Goal: Information Seeking & Learning: Learn about a topic

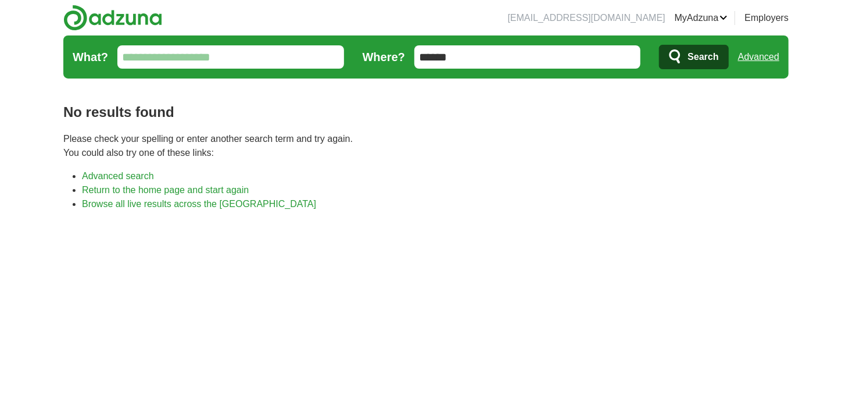
drag, startPoint x: 521, startPoint y: 62, endPoint x: 413, endPoint y: 51, distance: 108.6
click at [413, 51] on form "What? Where? ****** Search Advanced" at bounding box center [425, 56] width 725 height 43
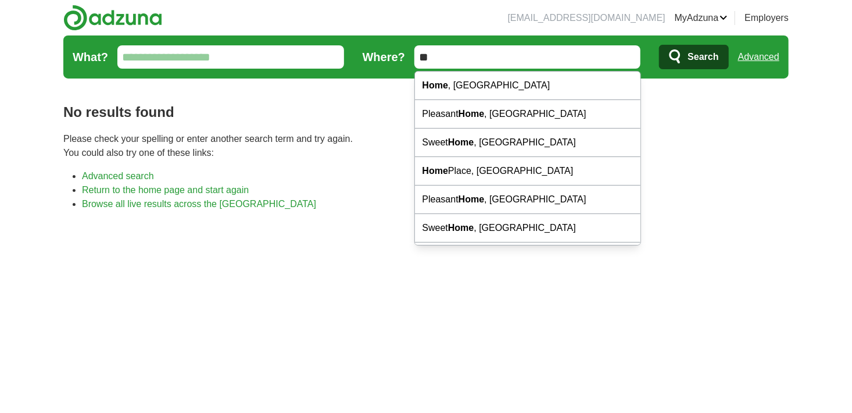
type input "*"
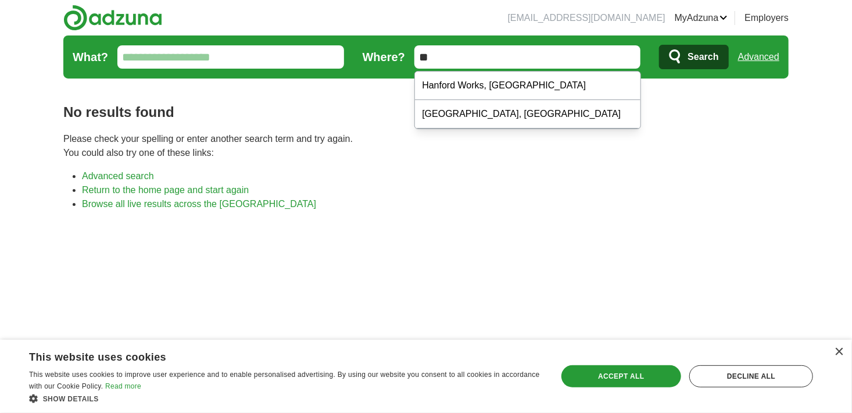
type input "*"
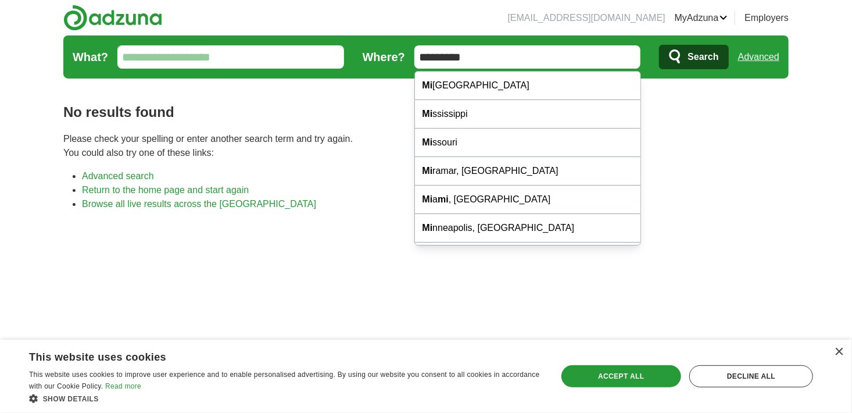
type input "*********"
click at [659, 45] on button "Search" at bounding box center [693, 57] width 69 height 24
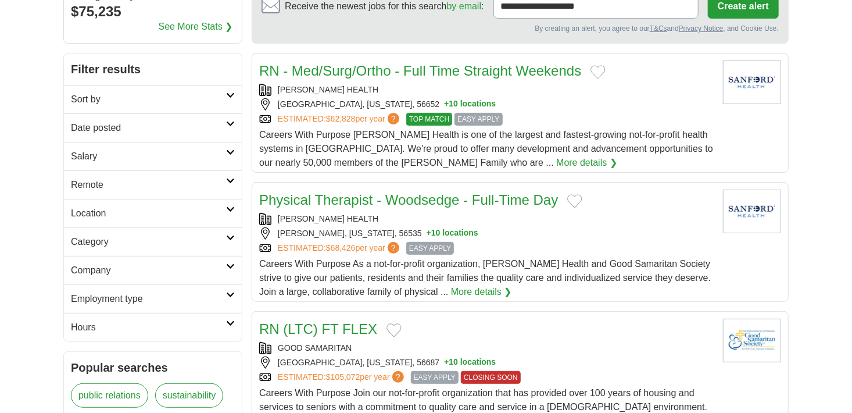
scroll to position [135, 0]
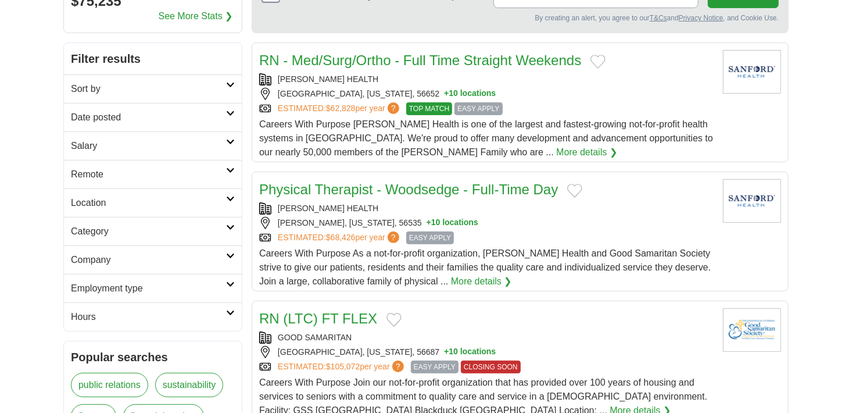
click at [192, 184] on link "Remote" at bounding box center [153, 174] width 178 height 28
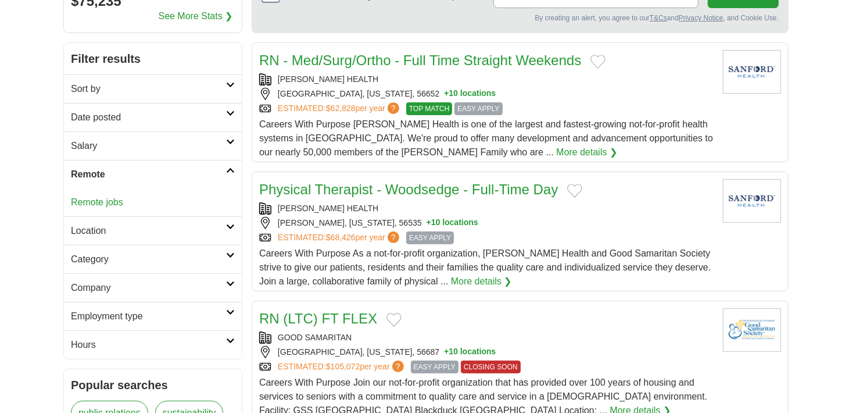
click at [111, 208] on div "Remote jobs" at bounding box center [153, 202] width 178 height 28
click at [110, 202] on link "Remote jobs" at bounding box center [97, 202] width 52 height 10
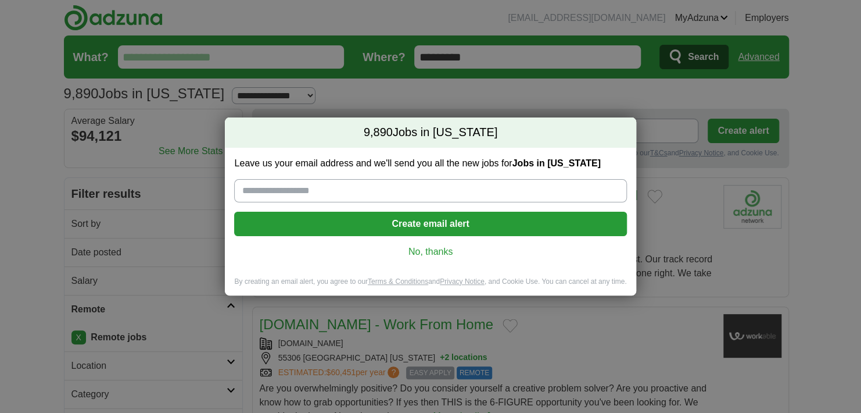
click at [424, 253] on link "No, thanks" at bounding box center [431, 251] width 374 height 13
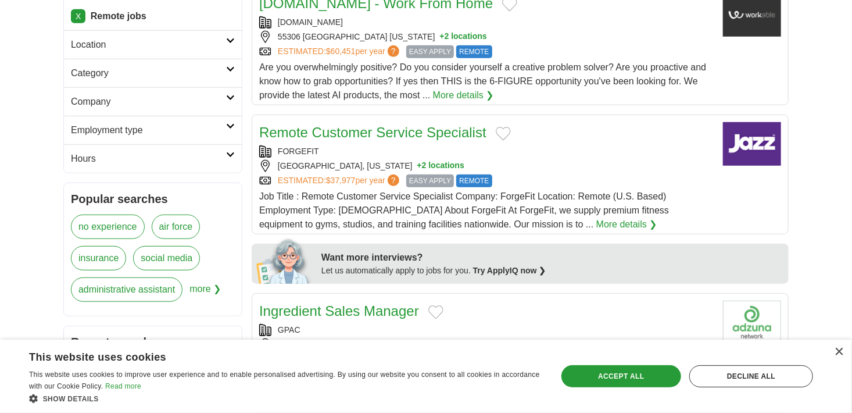
scroll to position [321, 0]
click at [438, 131] on link "Remote Customer Service Specialist" at bounding box center [372, 132] width 227 height 16
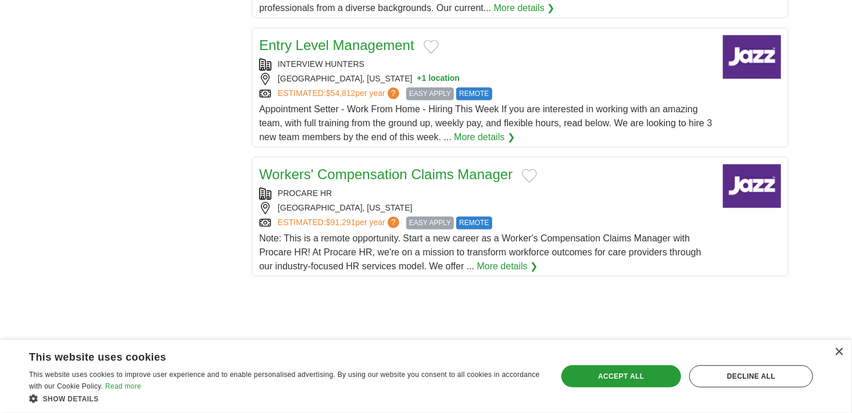
scroll to position [1283, 0]
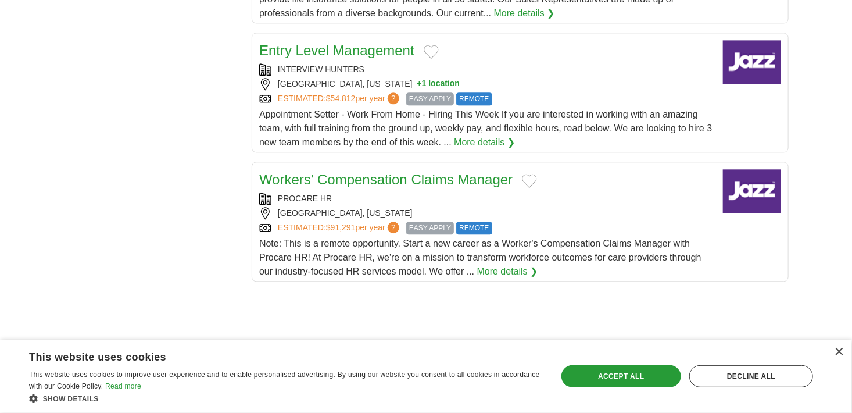
click at [346, 49] on link "Entry Level Management" at bounding box center [336, 50] width 155 height 16
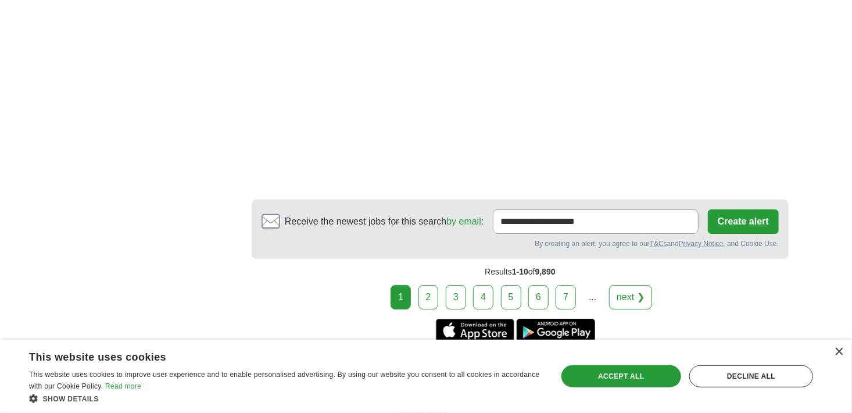
scroll to position [1943, 0]
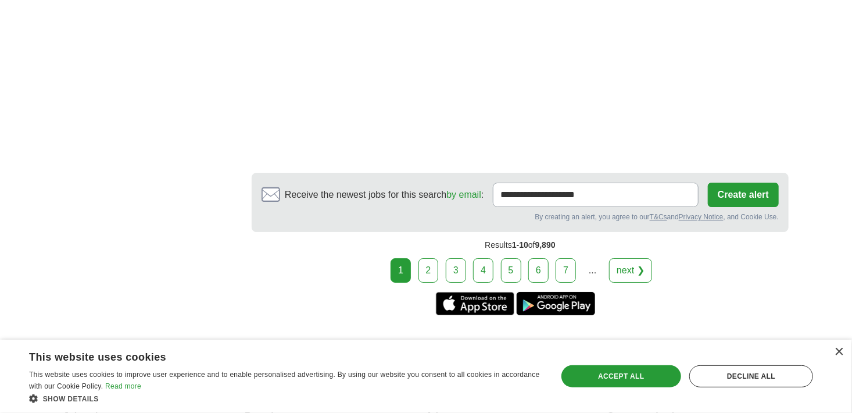
click at [426, 261] on link "2" at bounding box center [428, 270] width 20 height 24
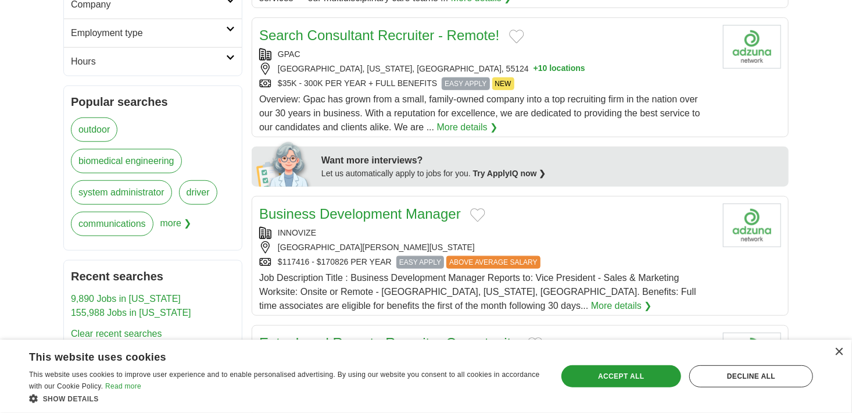
scroll to position [407, 0]
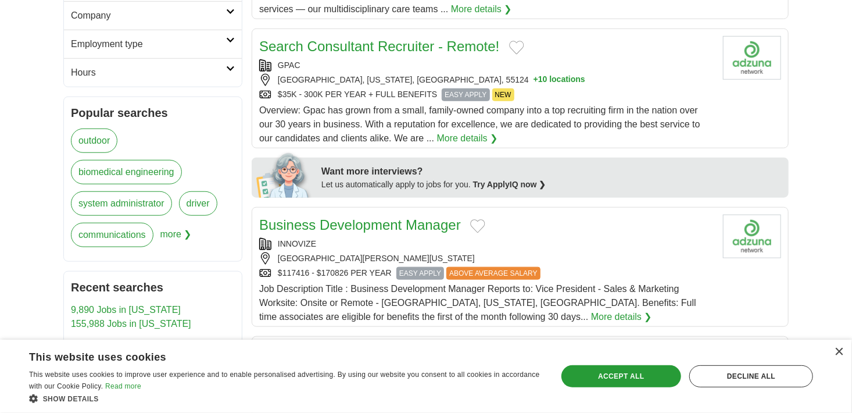
click at [399, 45] on link "Search Consultant Recruiter - Remote!" at bounding box center [379, 46] width 241 height 16
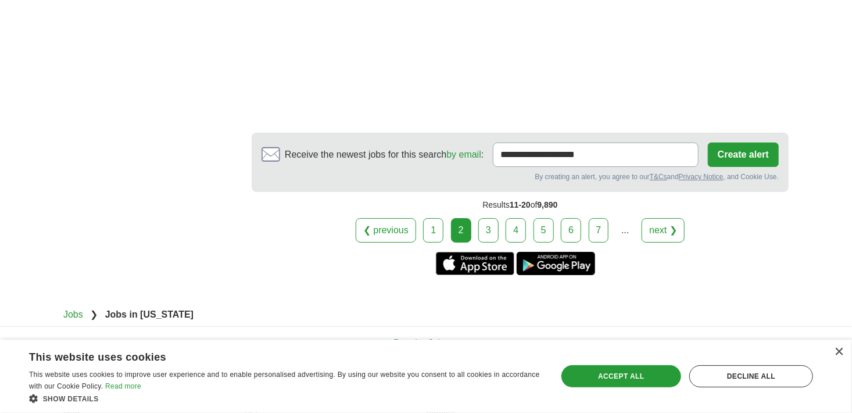
scroll to position [1936, 0]
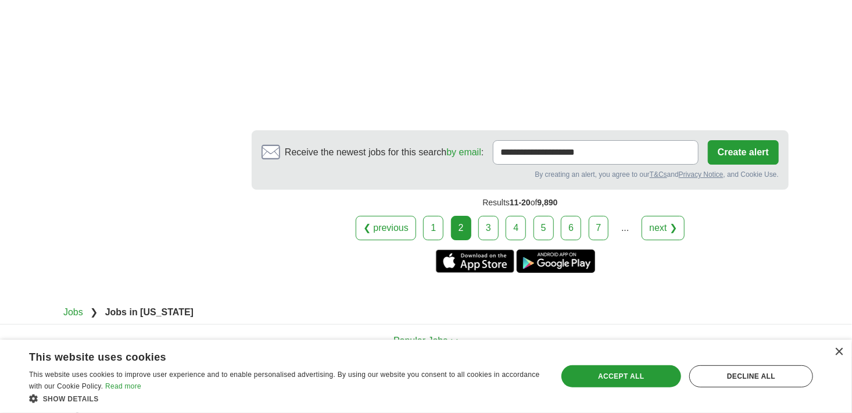
click at [486, 224] on link "3" at bounding box center [488, 228] width 20 height 24
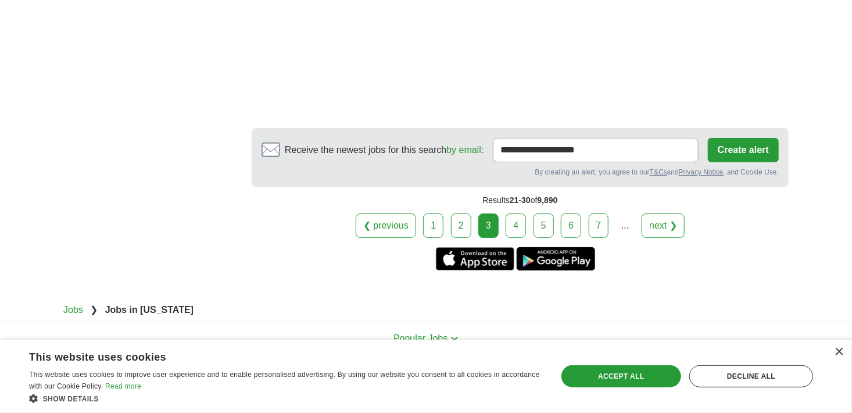
scroll to position [2073, 0]
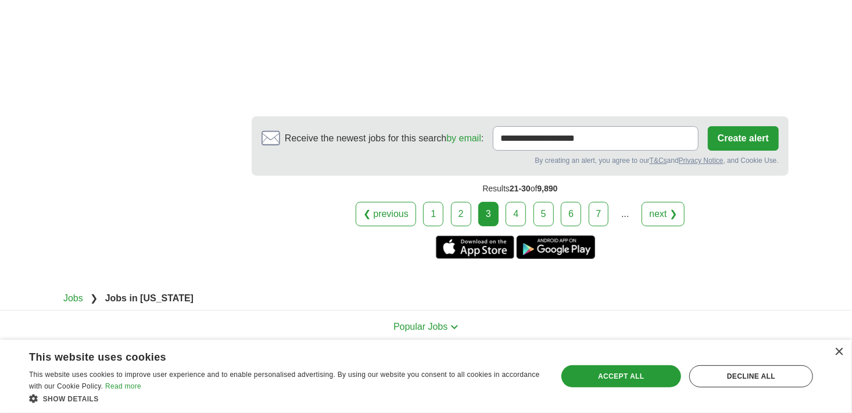
click at [511, 202] on link "4" at bounding box center [516, 214] width 20 height 24
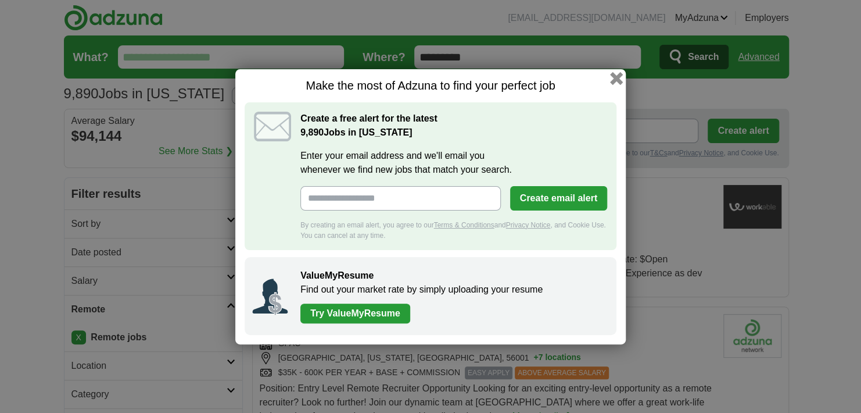
click at [614, 76] on button "button" at bounding box center [616, 77] width 13 height 13
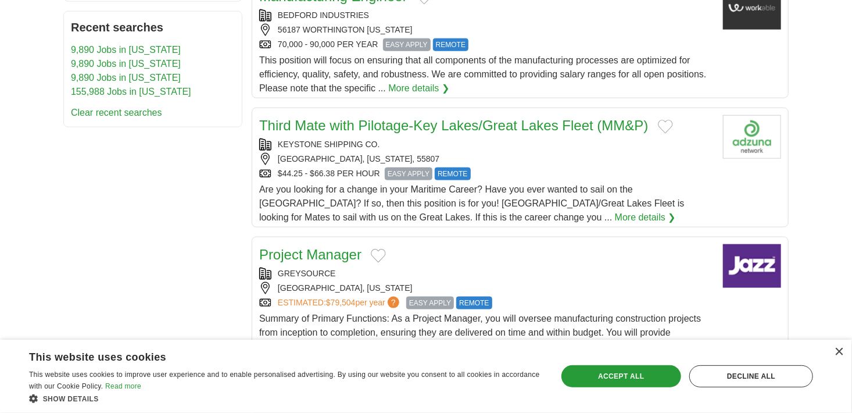
scroll to position [638, 0]
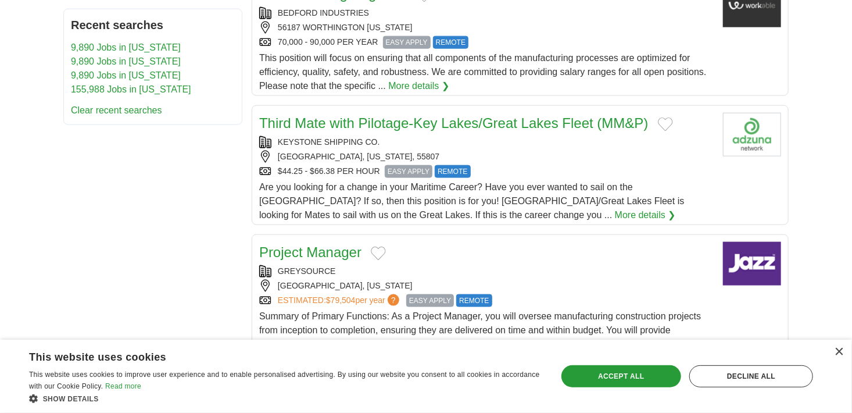
click at [615, 217] on link "More details ❯" at bounding box center [645, 215] width 61 height 14
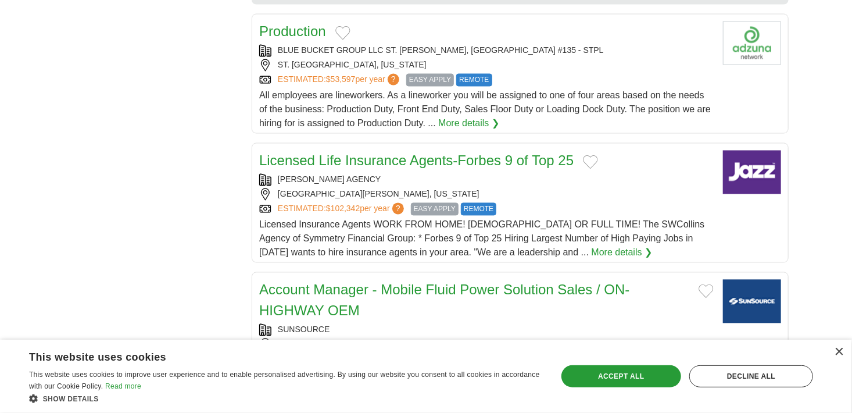
scroll to position [1045, 0]
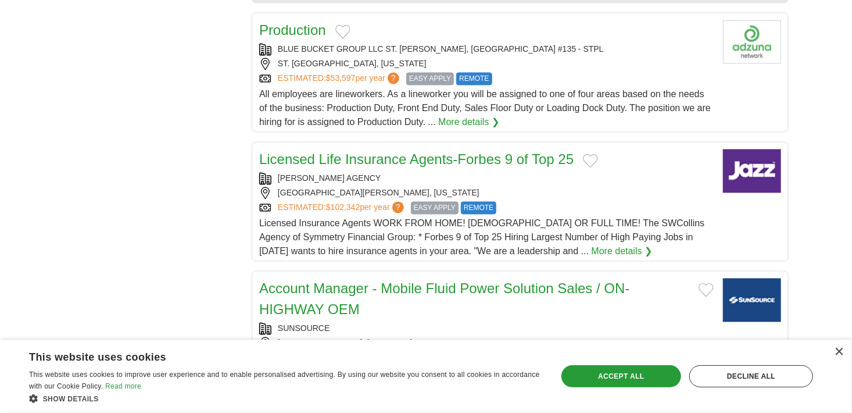
click at [317, 119] on span "All employees are lineworkers. As a lineworker you will be assigned to one of f…" at bounding box center [485, 109] width 452 height 38
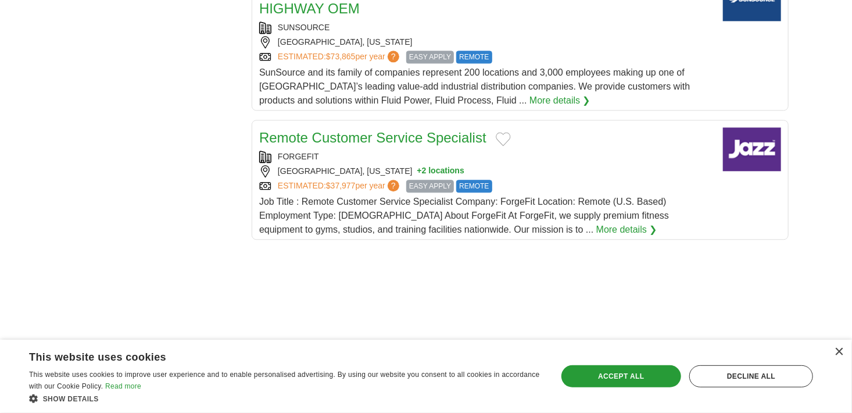
scroll to position [1369, 0]
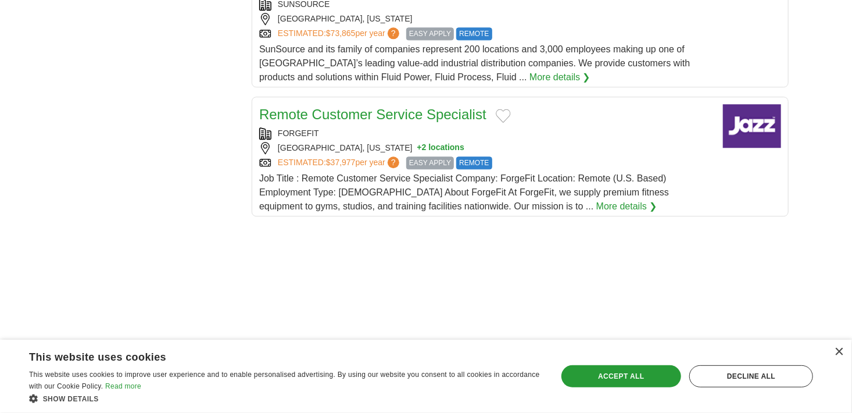
click at [348, 120] on h2 "Remote Customer Service Specialist" at bounding box center [372, 114] width 227 height 21
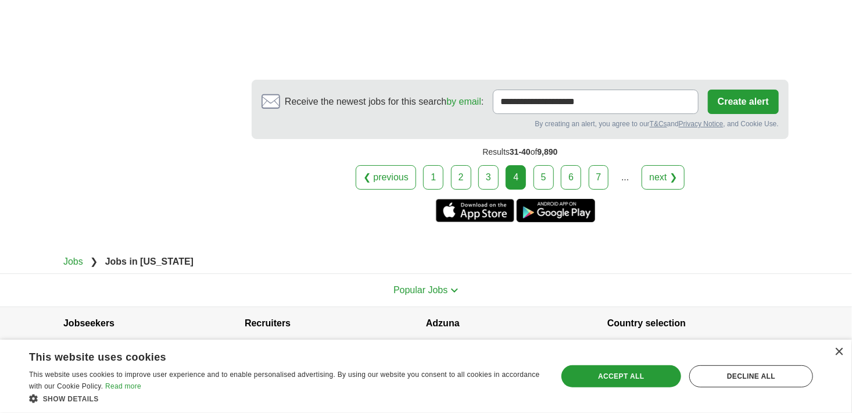
scroll to position [2081, 0]
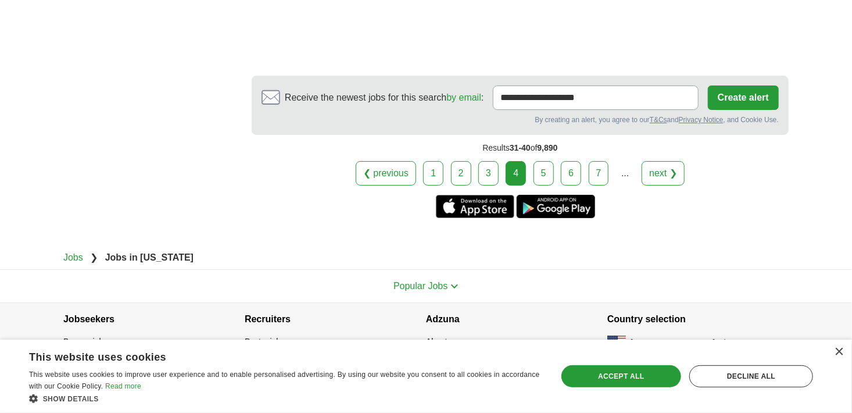
click at [536, 161] on link "5" at bounding box center [544, 173] width 20 height 24
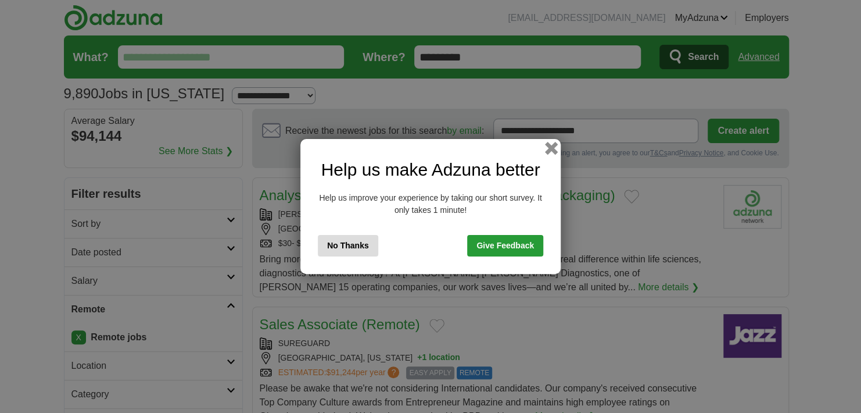
click at [550, 150] on button "button" at bounding box center [551, 148] width 13 height 13
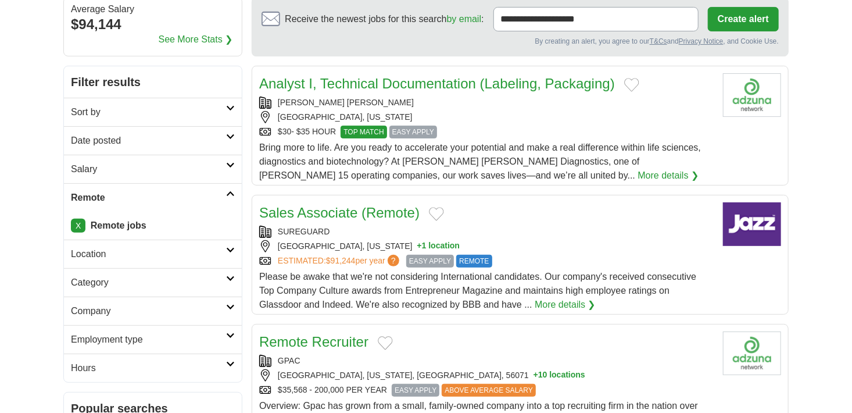
scroll to position [151, 0]
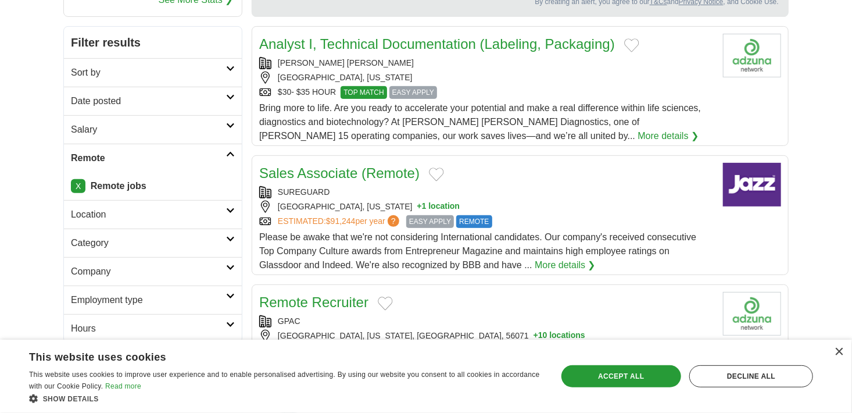
click at [373, 171] on link "Sales Associate (Remote)" at bounding box center [339, 173] width 160 height 16
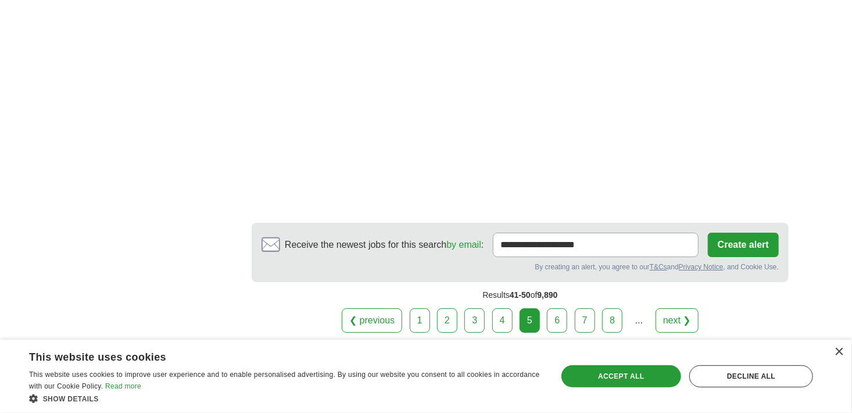
scroll to position [1990, 0]
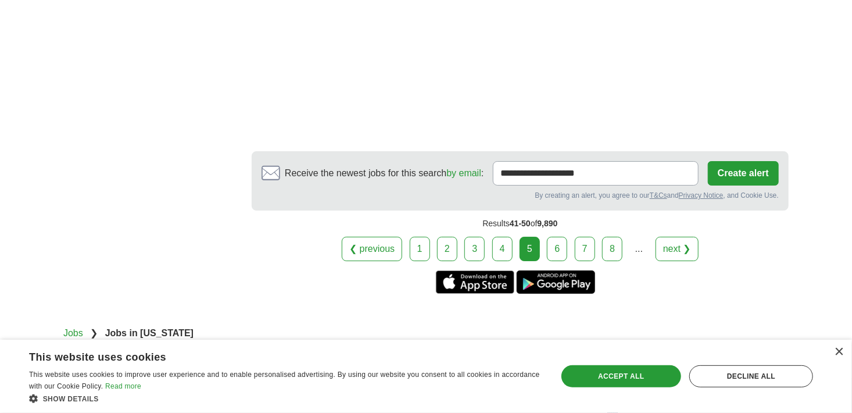
click at [553, 237] on link "6" at bounding box center [557, 249] width 20 height 24
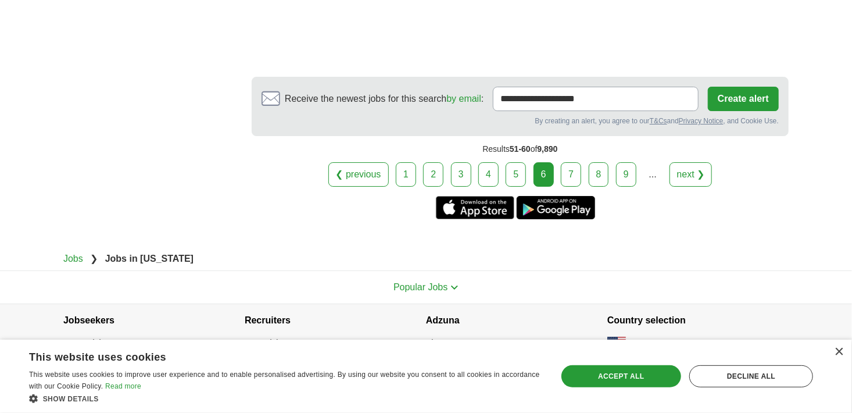
scroll to position [2006, 0]
